Goal: Check status: Check status

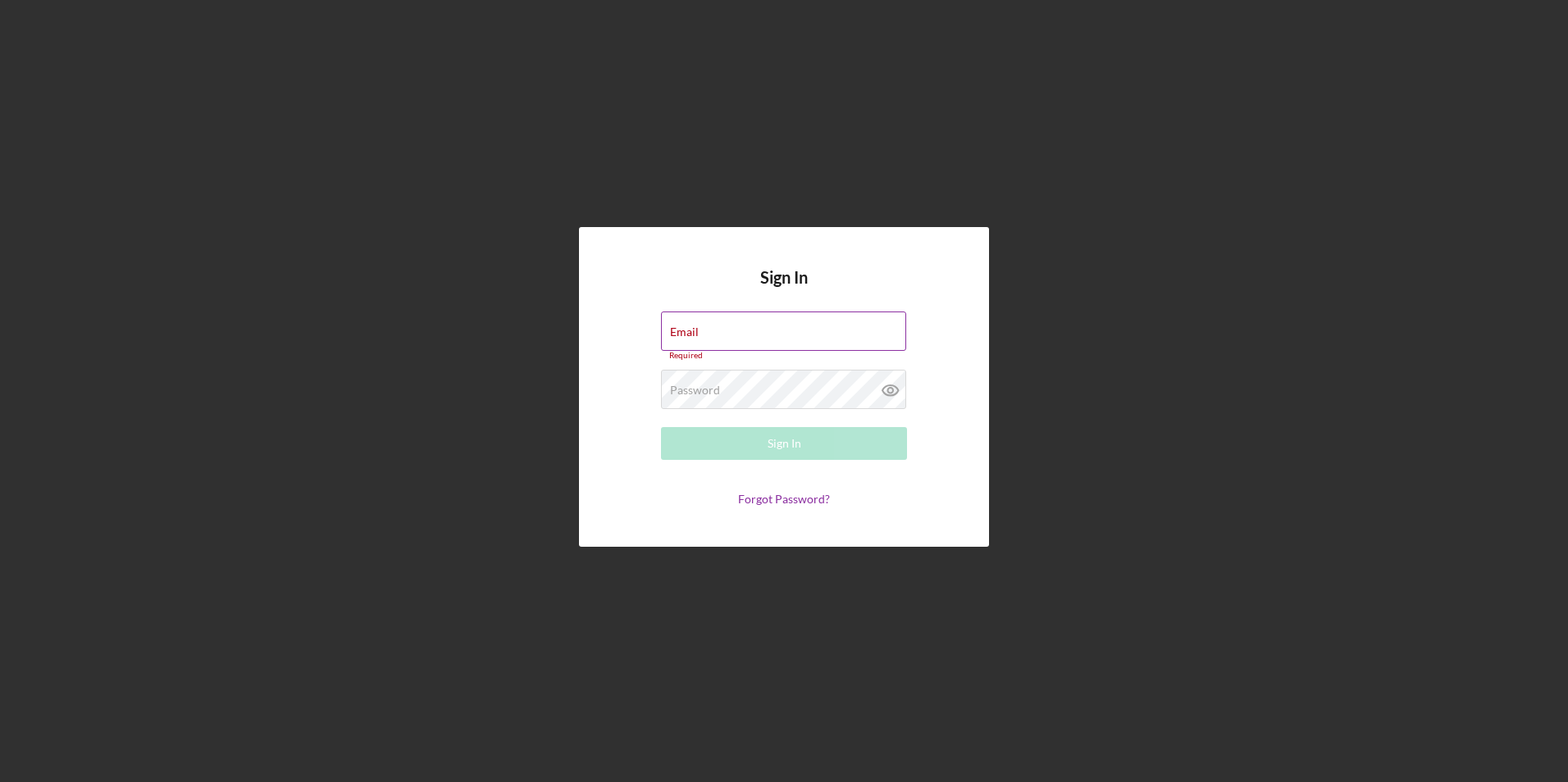
click at [700, 332] on div "Email Required" at bounding box center [784, 336] width 246 height 49
click at [714, 340] on input "Email" at bounding box center [783, 331] width 245 height 39
type input "[EMAIL_ADDRESS][DOMAIN_NAME]"
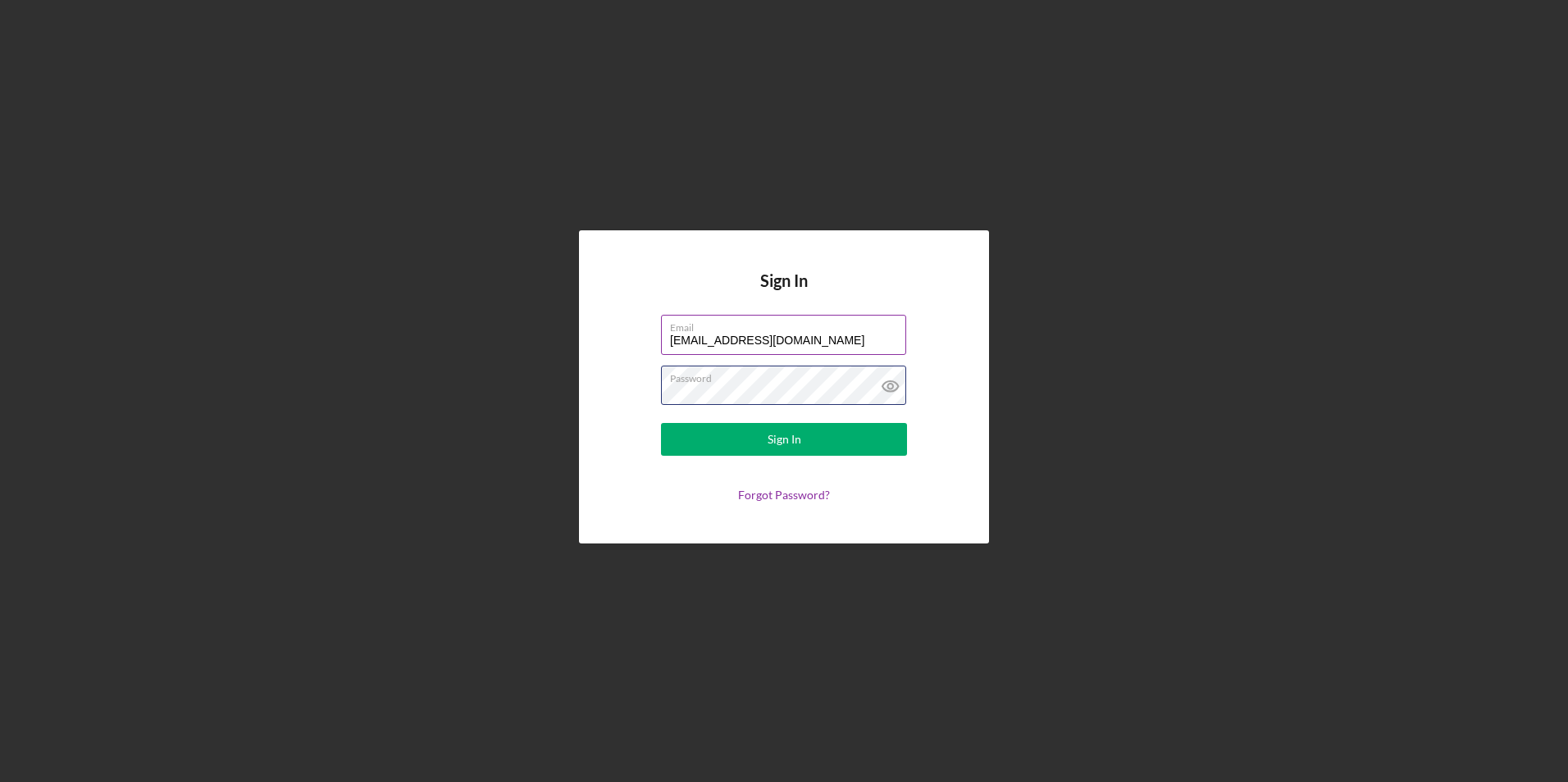
click at [661, 423] on button "Sign In" at bounding box center [784, 439] width 246 height 32
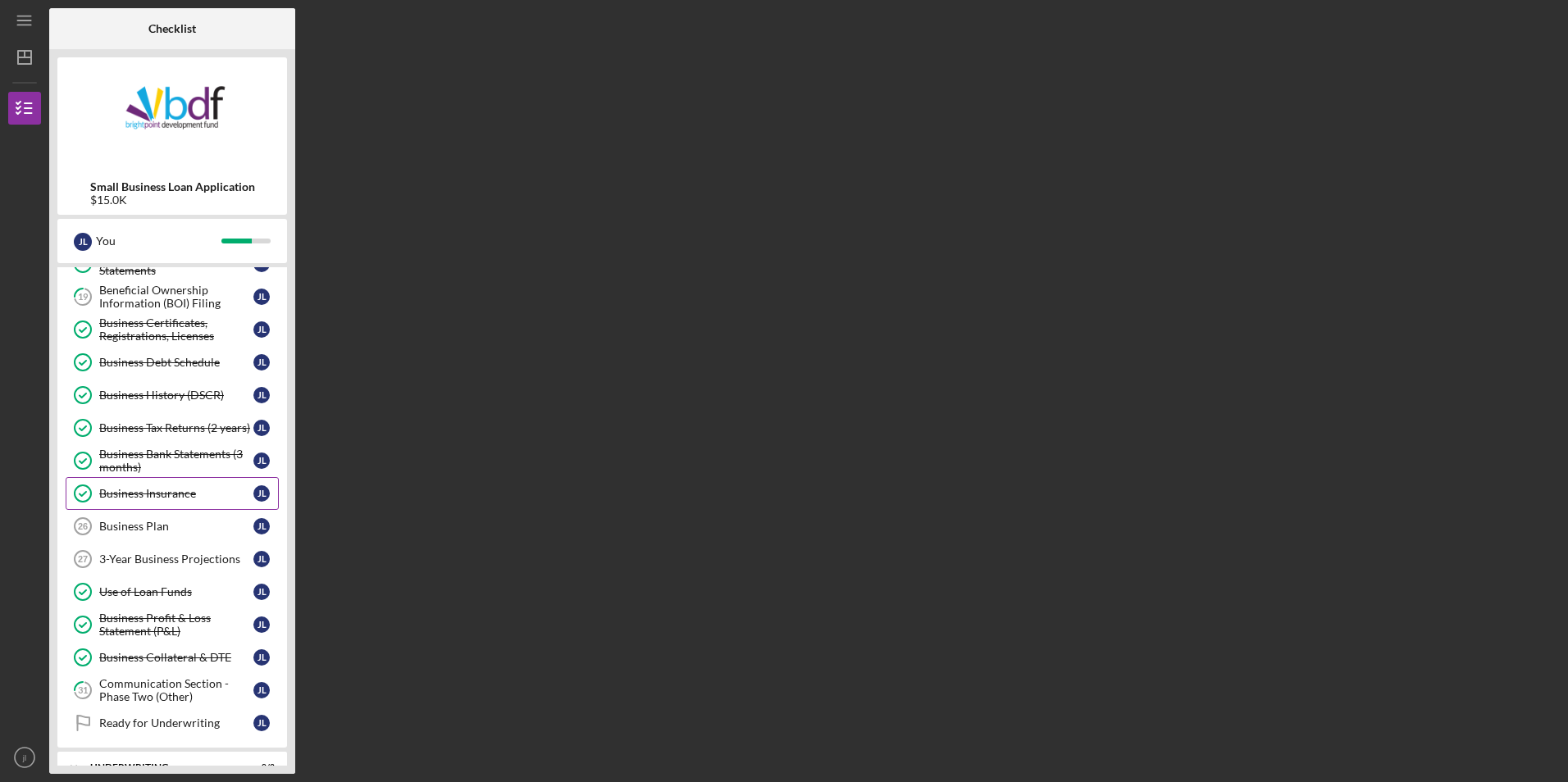
scroll to position [328, 0]
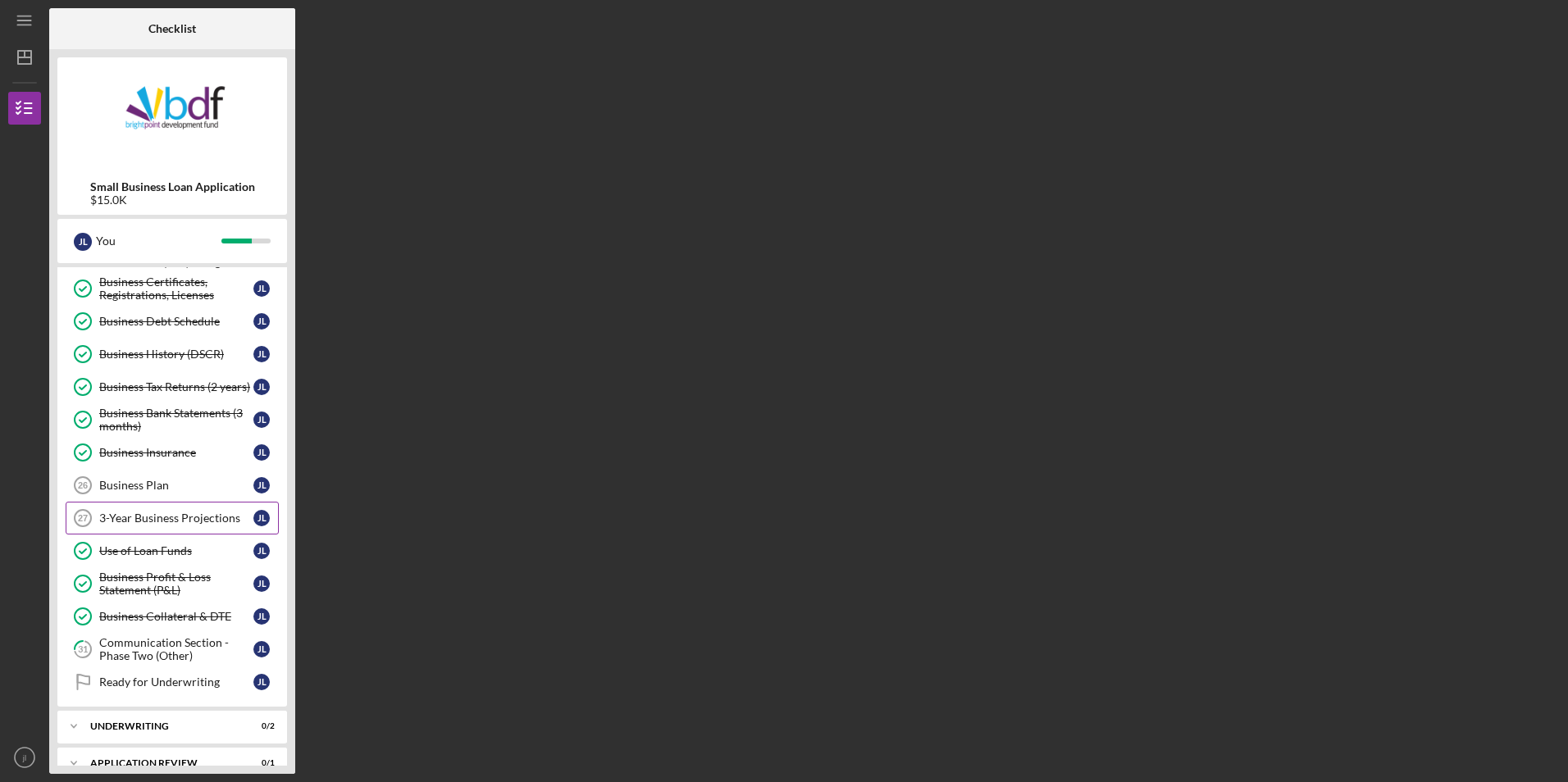
click at [180, 522] on div "3-Year Business Projections" at bounding box center [176, 518] width 155 height 13
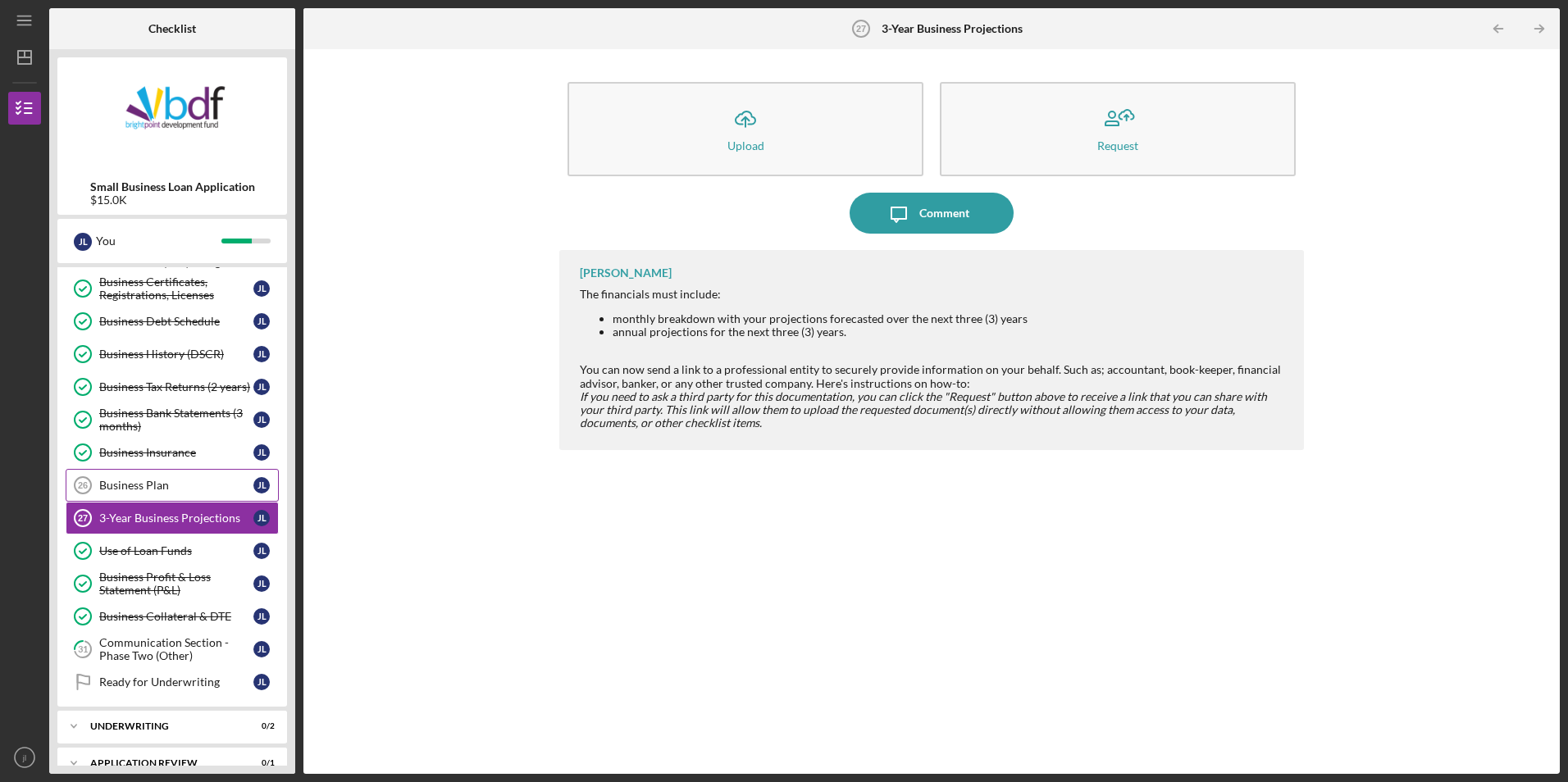
click at [171, 479] on div "Business Plan" at bounding box center [176, 484] width 155 height 13
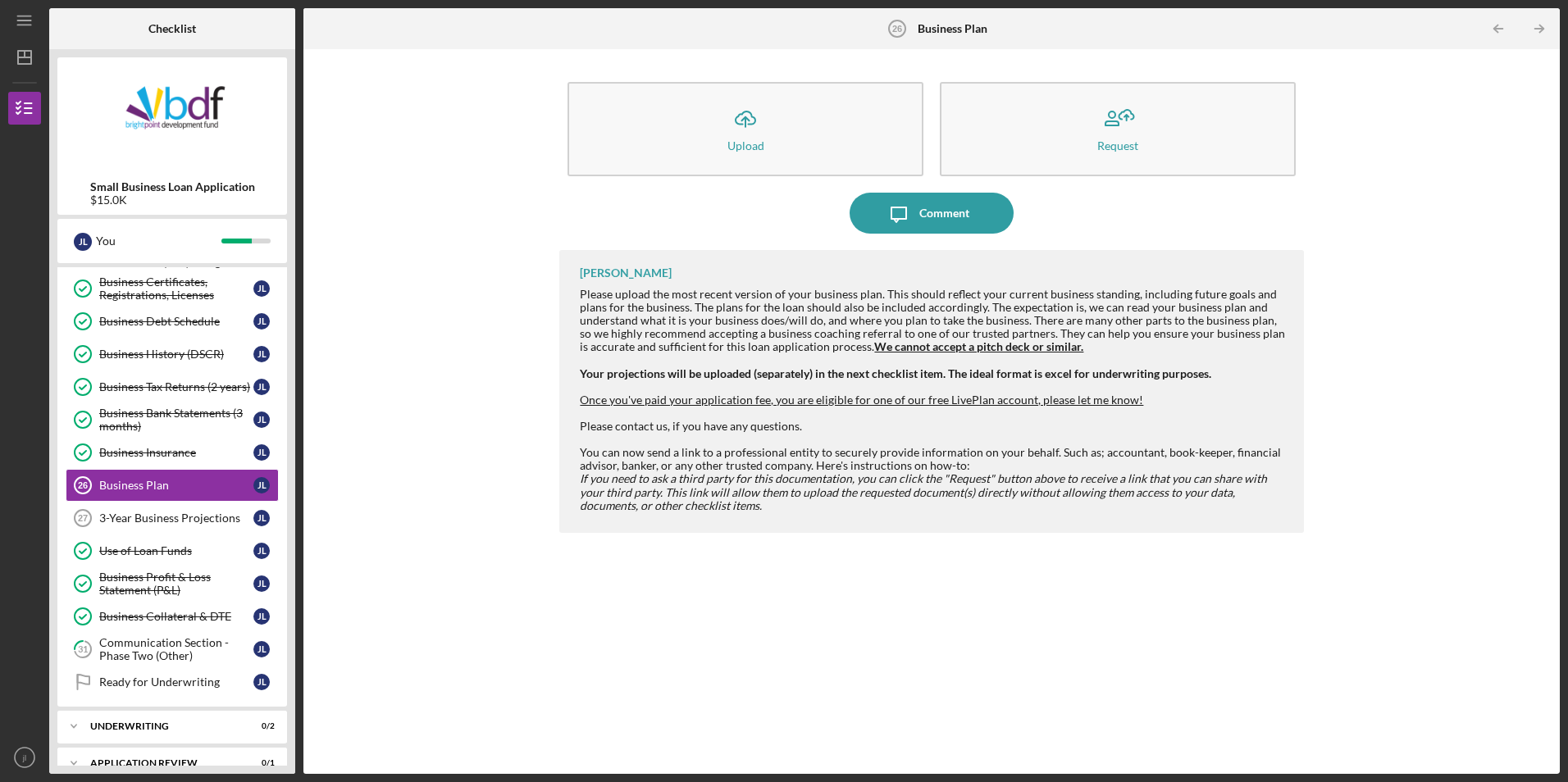
click at [0, 781] on nordpass-portal at bounding box center [0, 782] width 0 height 0
